Goal: Task Accomplishment & Management: Manage account settings

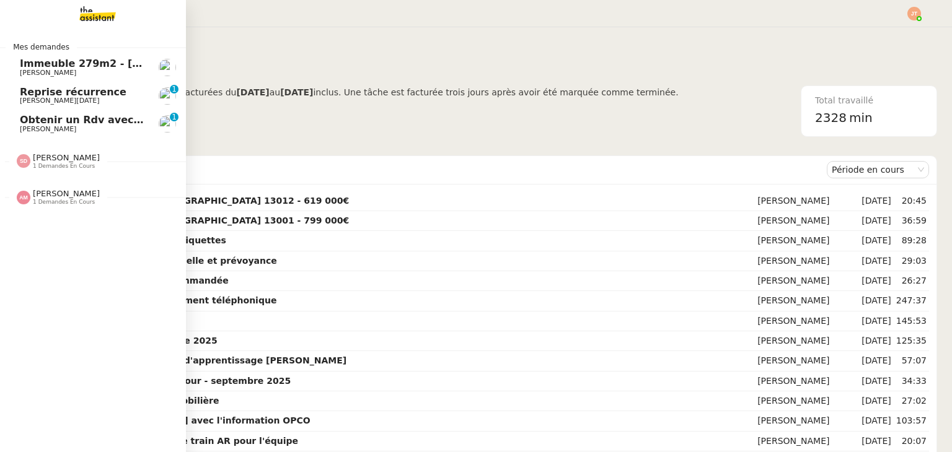
click at [92, 128] on span "[PERSON_NAME]" at bounding box center [82, 129] width 125 height 7
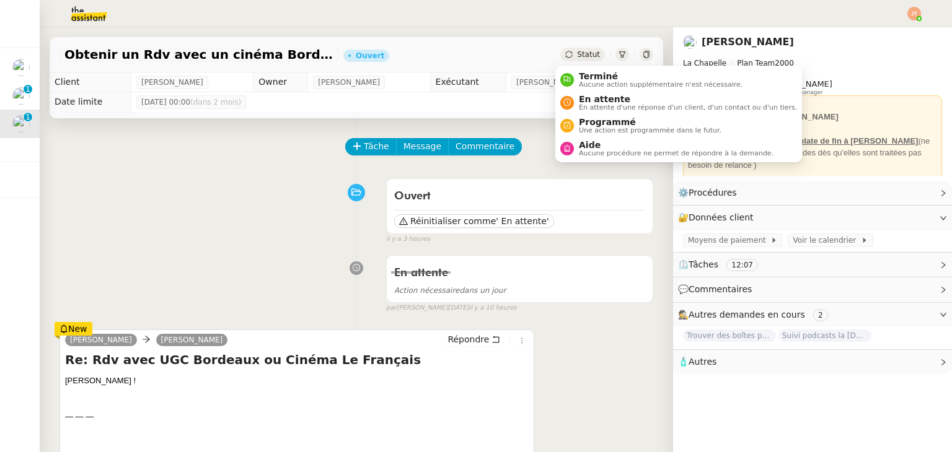
click at [589, 53] on span "Statut" at bounding box center [588, 54] width 23 height 9
click at [589, 100] on span "En attente" at bounding box center [688, 99] width 218 height 10
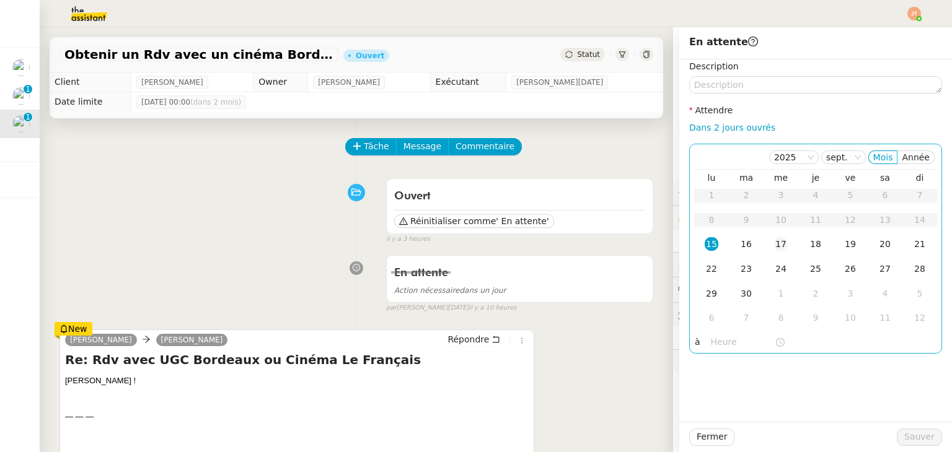
click at [774, 244] on div "17" at bounding box center [781, 244] width 14 height 14
click at [711, 345] on input "text" at bounding box center [743, 342] width 64 height 14
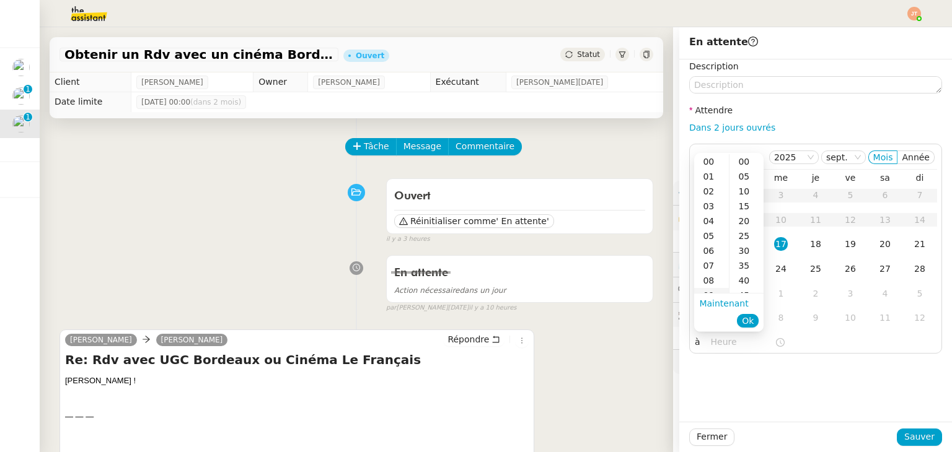
click at [710, 290] on div "09" at bounding box center [711, 295] width 35 height 15
click at [747, 284] on div "40" at bounding box center [746, 280] width 34 height 15
type input "09:40"
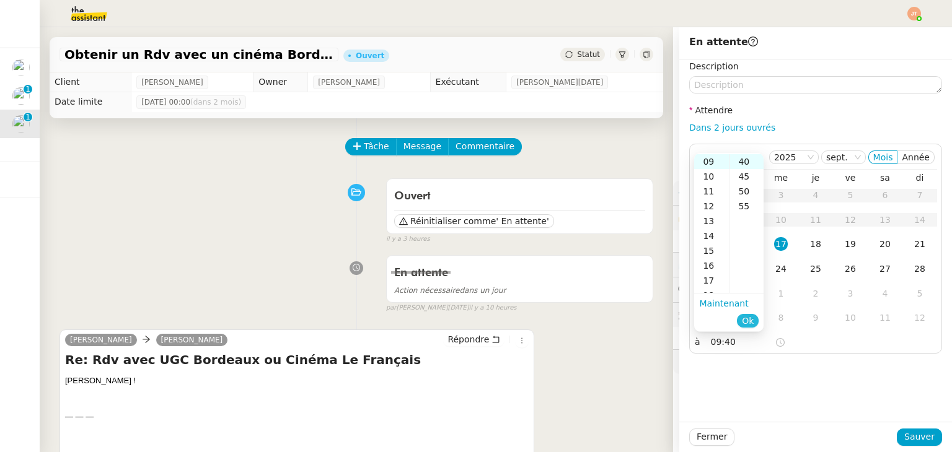
click at [748, 318] on span "Ok" at bounding box center [748, 321] width 12 height 12
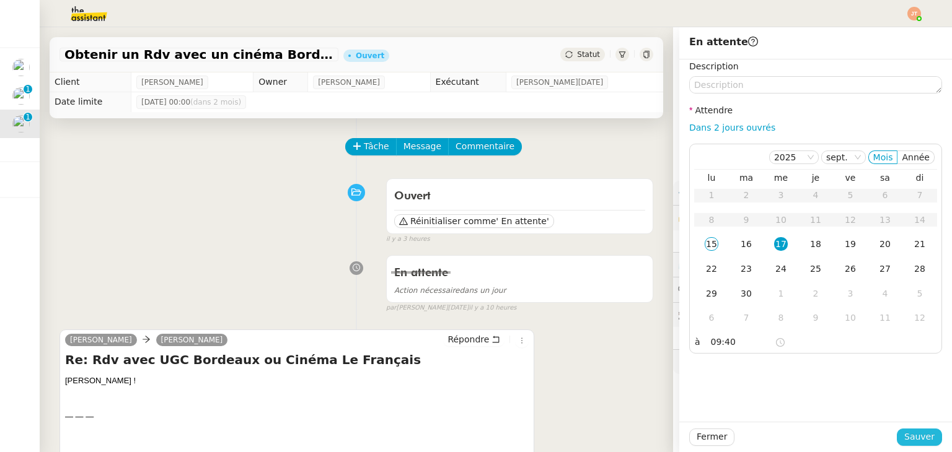
click at [912, 441] on span "Sauver" at bounding box center [919, 437] width 30 height 14
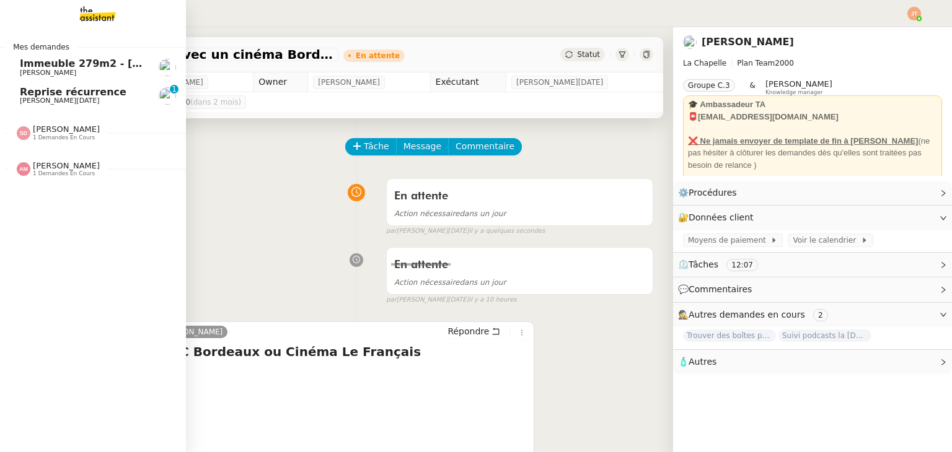
click at [84, 71] on span "[PERSON_NAME]" at bounding box center [82, 72] width 125 height 7
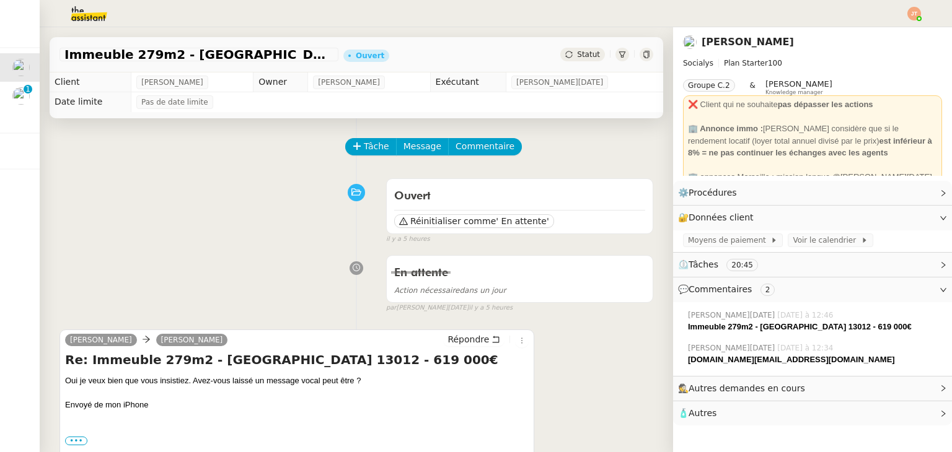
click at [163, 261] on div "En attente Action nécessaire dans un jour false par [PERSON_NAME][DATE] il y a …" at bounding box center [356, 282] width 594 height 64
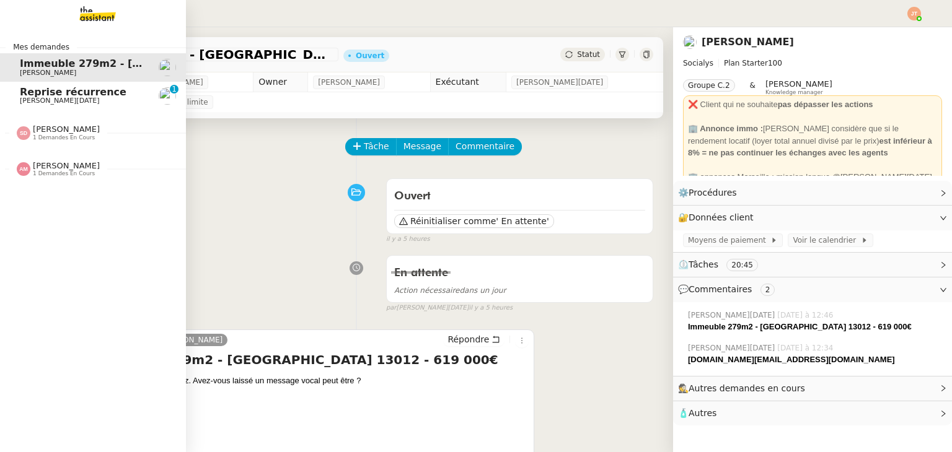
click at [49, 99] on span "[PERSON_NAME][DATE]" at bounding box center [60, 101] width 80 height 8
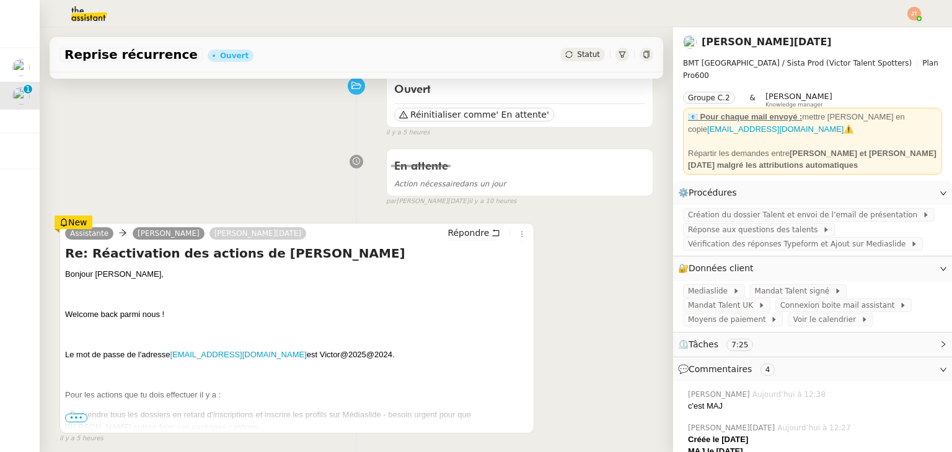
scroll to position [124, 0]
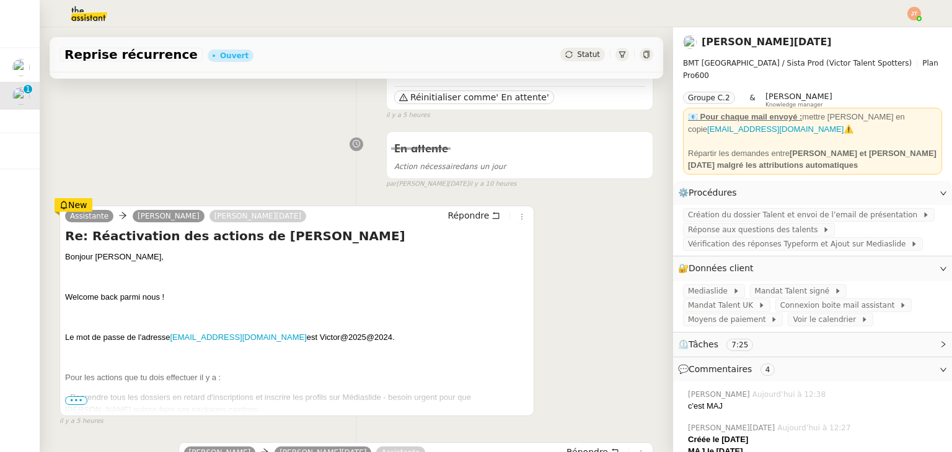
click at [71, 405] on span "•••" at bounding box center [76, 401] width 22 height 9
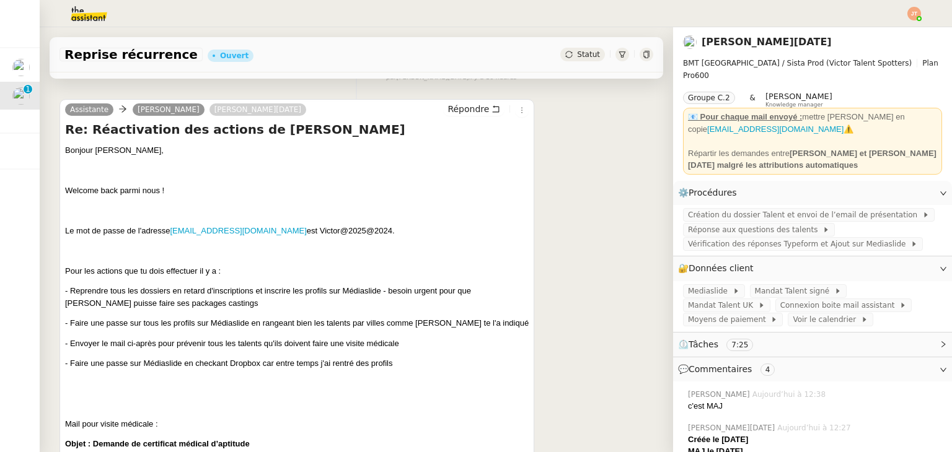
scroll to position [248, 0]
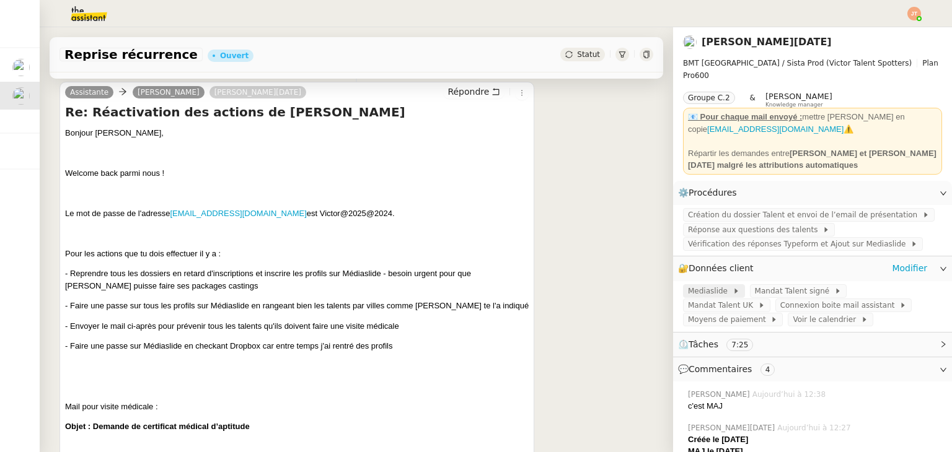
click at [728, 287] on span at bounding box center [730, 291] width 5 height 9
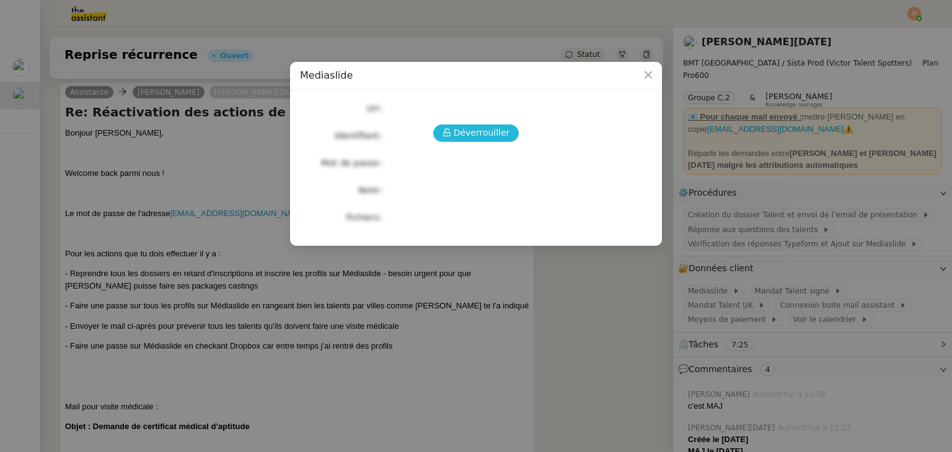
click at [480, 129] on span "Déverrouiller" at bounding box center [482, 133] width 56 height 14
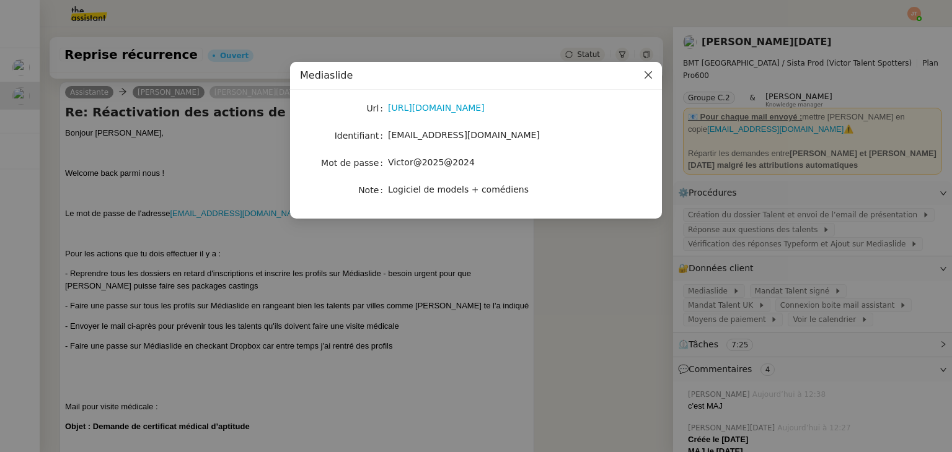
click at [650, 77] on icon "Close" at bounding box center [648, 75] width 10 height 10
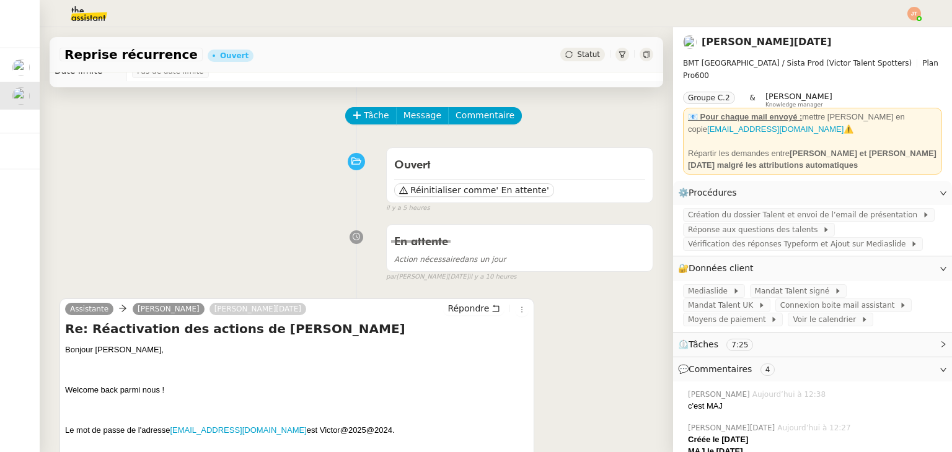
scroll to position [0, 0]
